Goal: Information Seeking & Learning: Find specific page/section

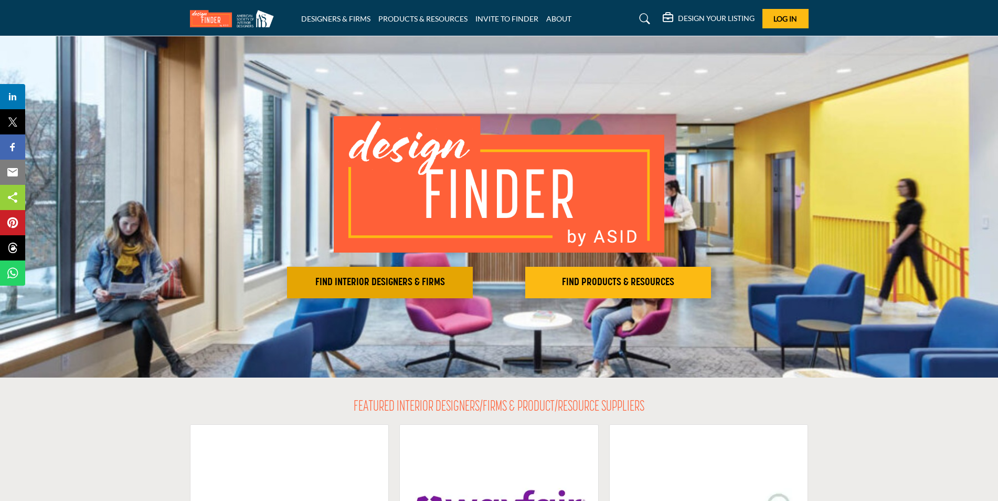
click at [401, 280] on h2 "FIND INTERIOR DESIGNERS & FIRMS" at bounding box center [380, 282] width 180 height 13
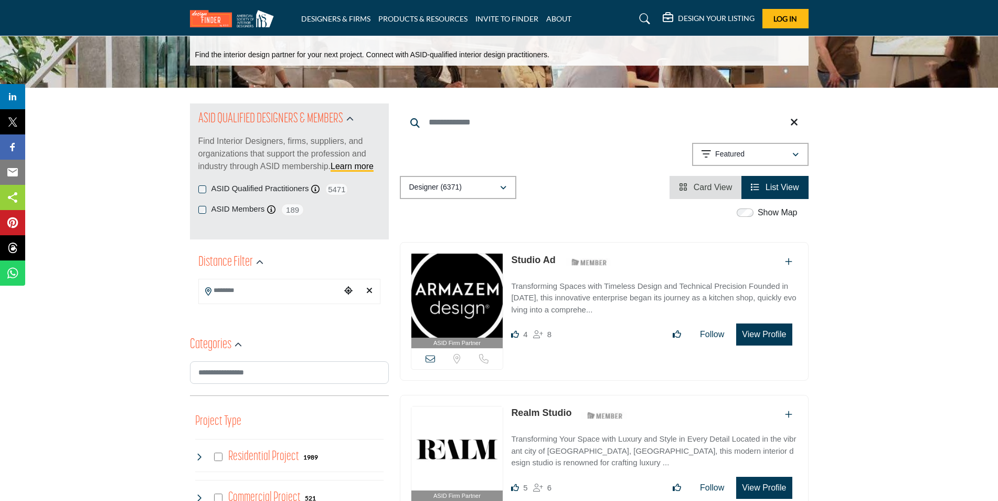
click at [270, 58] on p "Find the interior design partner for your next project. Connect with ASID-quali…" at bounding box center [372, 55] width 354 height 10
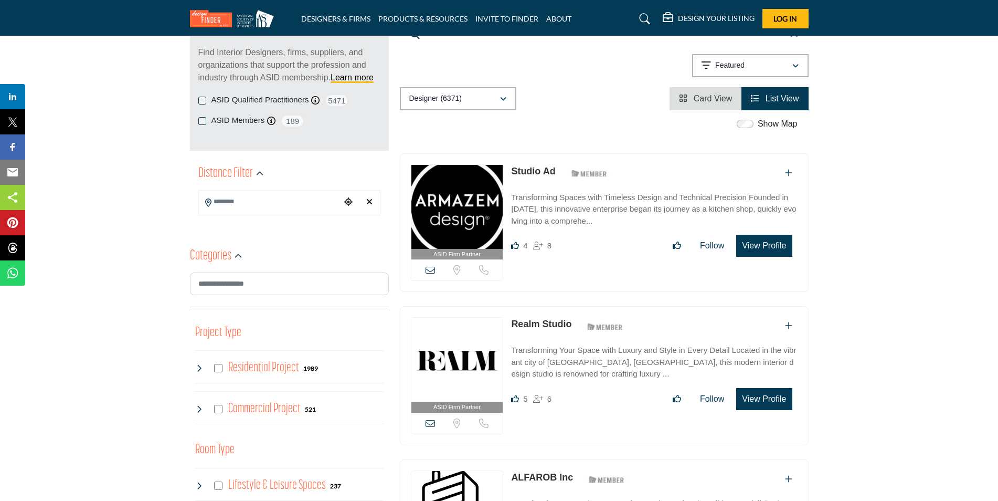
scroll to position [157, 0]
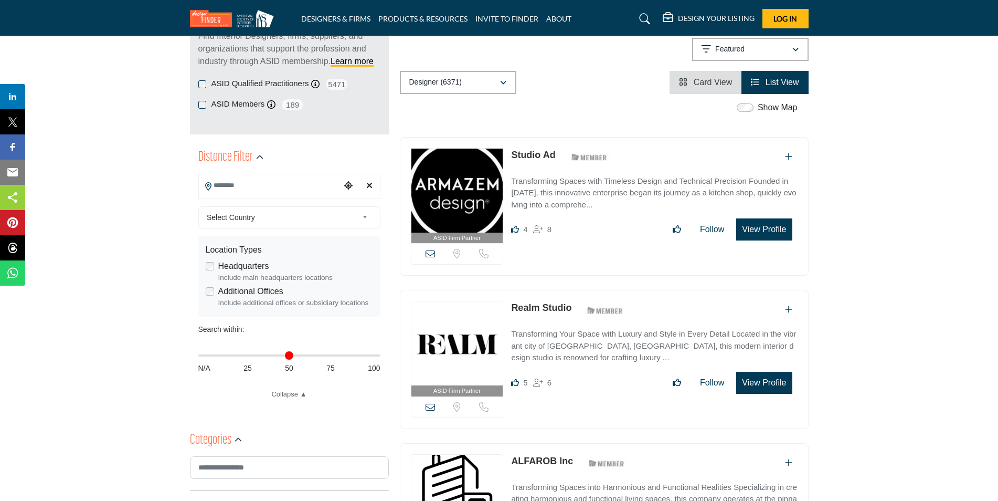
click at [295, 189] on input "Search Location" at bounding box center [270, 185] width 142 height 20
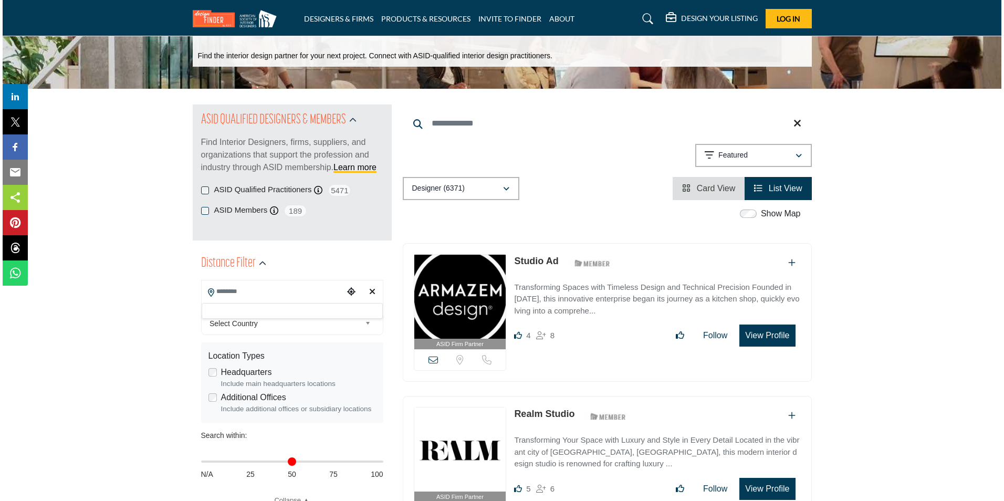
scroll to position [0, 0]
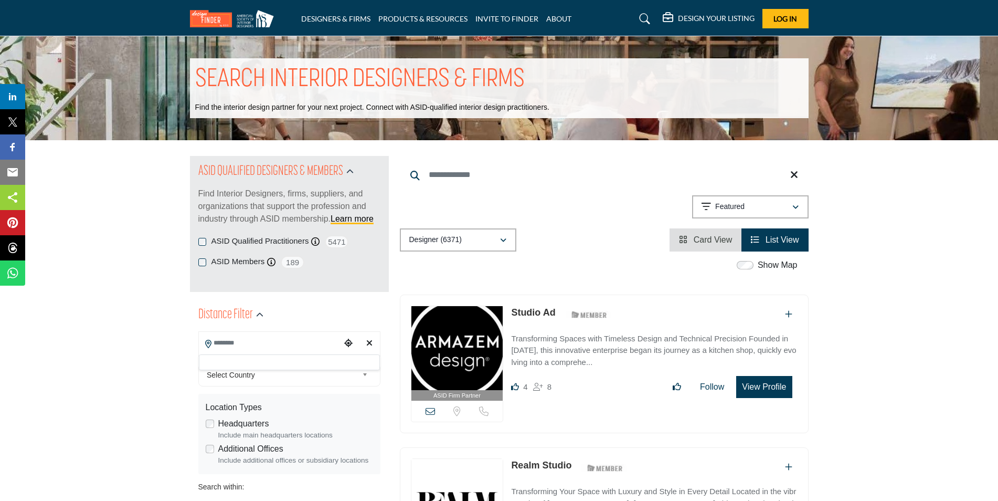
click at [461, 179] on input "Search Keyword" at bounding box center [604, 174] width 409 height 25
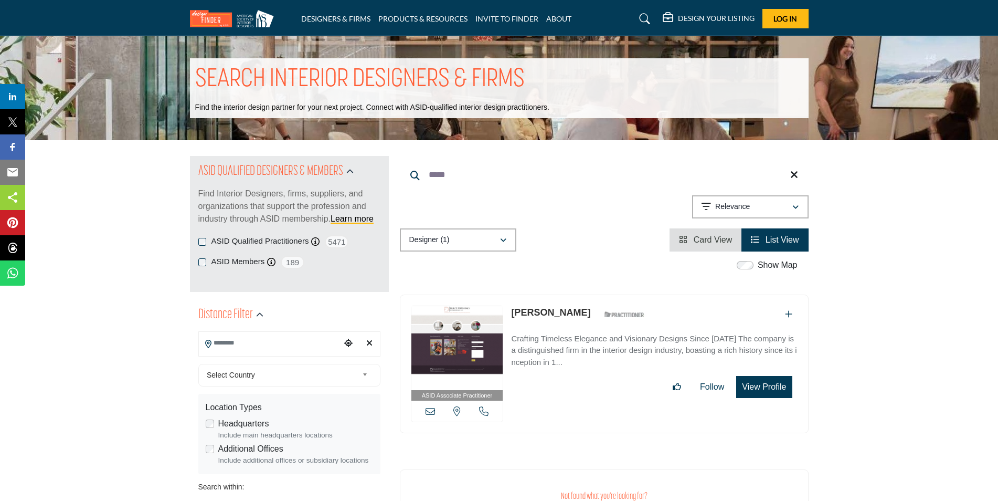
type input "*****"
click at [761, 392] on button "View Profile" at bounding box center [764, 387] width 56 height 22
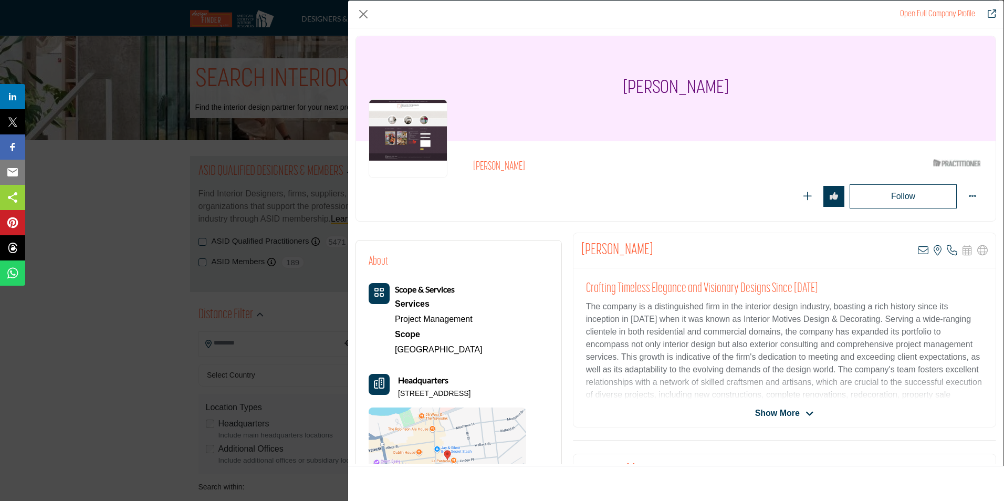
click at [761, 412] on span "Show More" at bounding box center [777, 413] width 45 height 13
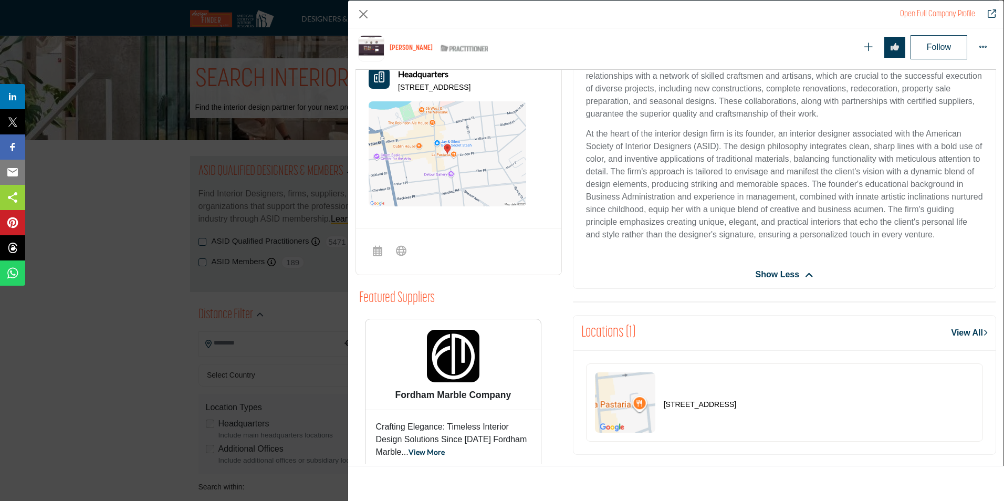
scroll to position [357, 0]
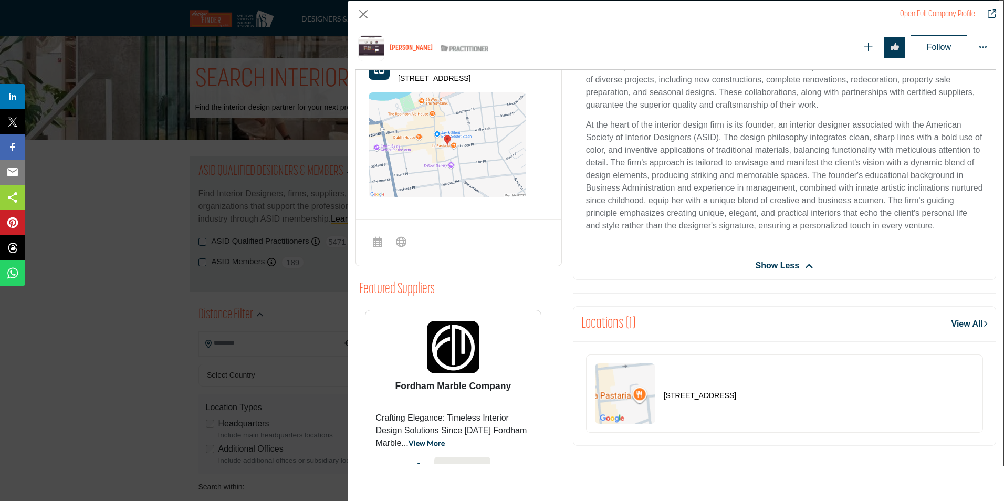
click at [778, 264] on span "Show Less" at bounding box center [777, 265] width 44 height 13
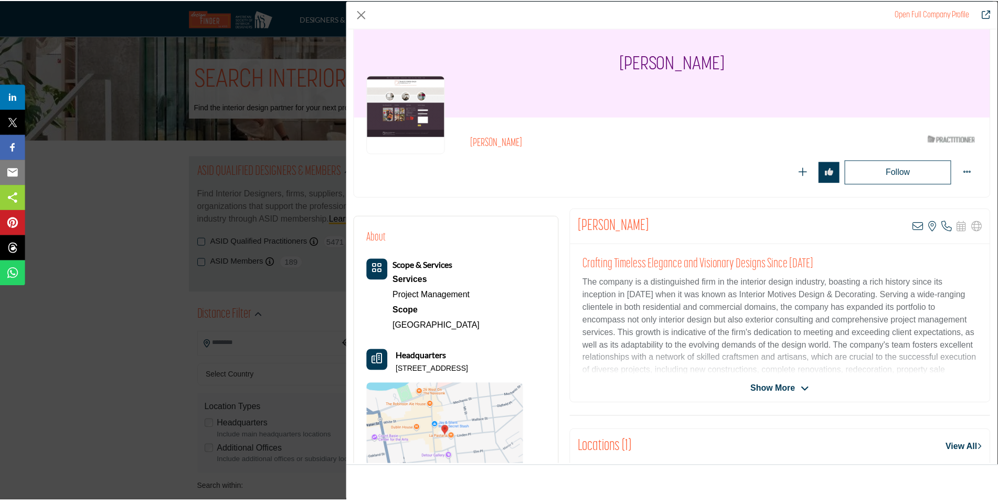
scroll to position [0, 0]
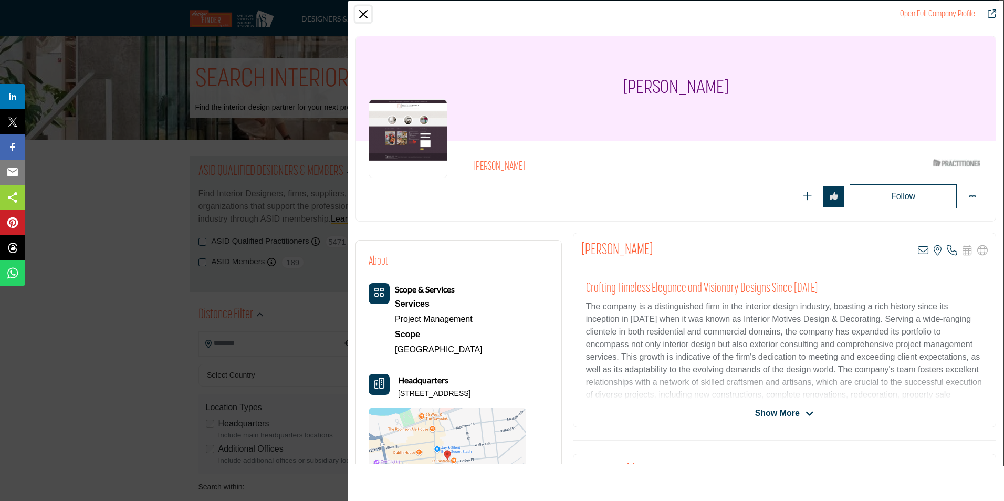
drag, startPoint x: 363, startPoint y: 15, endPoint x: 352, endPoint y: 15, distance: 11.0
click at [363, 15] on button "Close" at bounding box center [363, 14] width 16 height 16
